Goal: Task Accomplishment & Management: Manage account settings

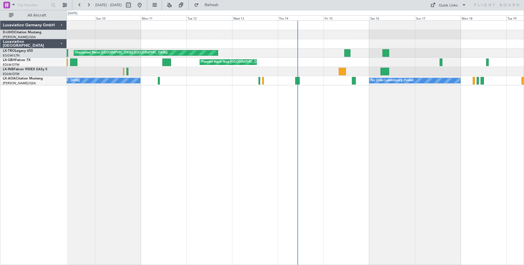
click at [61, 43] on div "Luxaviation [GEOGRAPHIC_DATA]" at bounding box center [33, 43] width 66 height 9
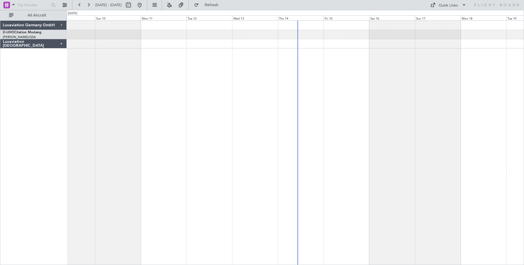
click at [61, 43] on div "Luxaviation [GEOGRAPHIC_DATA]" at bounding box center [33, 43] width 66 height 9
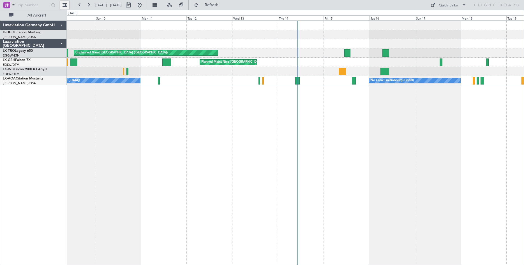
click at [66, 6] on button at bounding box center [64, 5] width 9 height 9
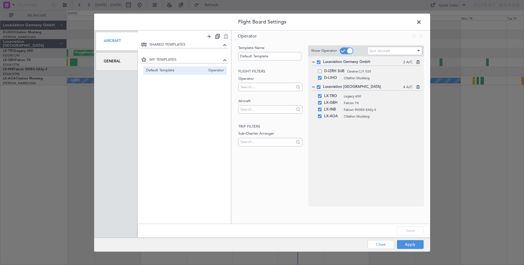
click at [422, 22] on span at bounding box center [422, 23] width 0 height 11
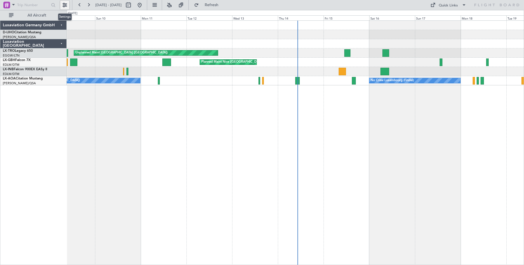
click at [64, 5] on button at bounding box center [64, 5] width 9 height 9
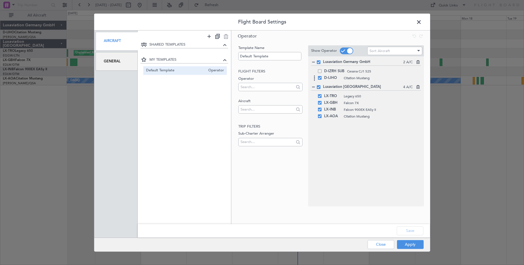
click at [321, 80] on div "D-IJHO Citation Mustang" at bounding box center [366, 78] width 110 height 7
click at [320, 78] on span at bounding box center [320, 78] width 4 height 4
click at [322, 76] on input "checkbox" at bounding box center [322, 76] width 0 height 0
click at [411, 230] on button "Save" at bounding box center [410, 231] width 27 height 9
click at [413, 246] on button "Apply" at bounding box center [410, 245] width 27 height 9
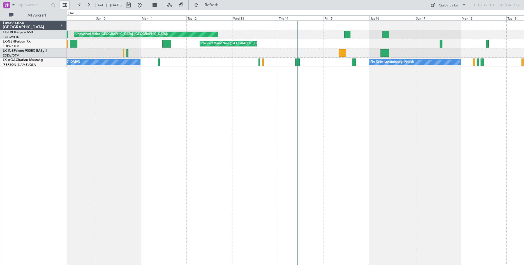
click at [65, 5] on button at bounding box center [64, 5] width 9 height 9
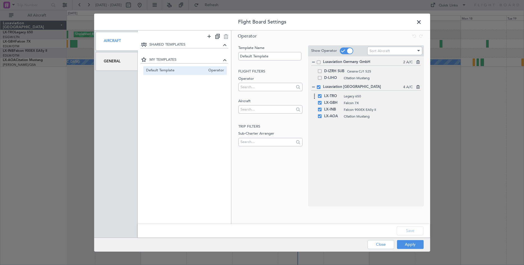
click at [315, 99] on icon at bounding box center [314, 96] width 7 height 7
drag, startPoint x: 314, startPoint y: 97, endPoint x: 311, endPoint y: 116, distance: 19.3
click at [311, 116] on body "Flight Board Settings Aircraft General SHARED TEMPLATES MY TEMPLATES Default Te…" at bounding box center [262, 132] width 524 height 265
drag, startPoint x: 333, startPoint y: 118, endPoint x: 331, endPoint y: 109, distance: 8.6
click at [331, 109] on body "Flight Board Settings Aircraft General SHARED TEMPLATES MY TEMPLATES Default Te…" at bounding box center [262, 132] width 524 height 265
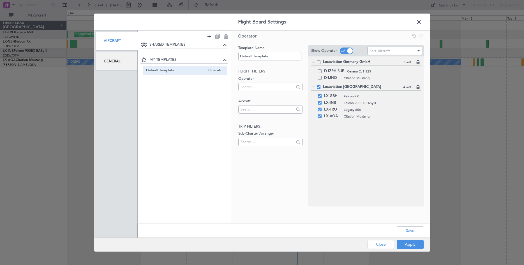
click at [361, 137] on div "Luxaviation Germany GmbH 2 A/C D-IZRH SUB Cessna CJ1 525 D-IJHO Citation Mustan…" at bounding box center [366, 131] width 116 height 150
click at [413, 230] on button "Save" at bounding box center [410, 231] width 27 height 9
click at [413, 245] on button "Apply" at bounding box center [410, 245] width 27 height 9
